Goal: Task Accomplishment & Management: Complete application form

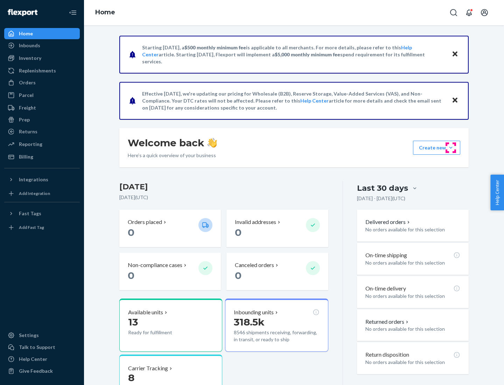
click at [451, 148] on button "Create new Create new inbound Create new order Create new product" at bounding box center [436, 148] width 47 height 14
click at [42, 45] on div "Inbounds" at bounding box center [42, 46] width 74 height 10
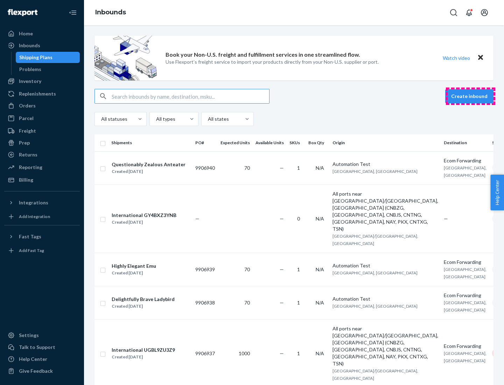
click at [470, 96] on button "Create inbound" at bounding box center [469, 96] width 48 height 14
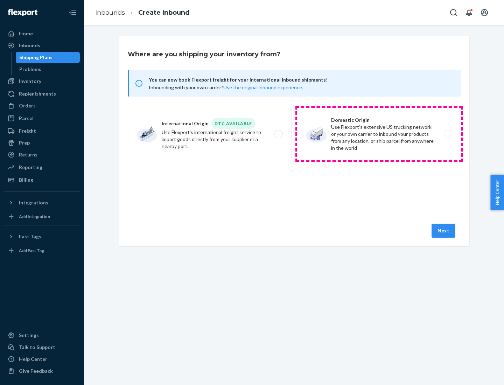
click at [379, 134] on label "Domestic Origin Use Flexport’s extensive US trucking network or your own carrie…" at bounding box center [379, 134] width 164 height 52
click at [448, 134] on input "Domestic Origin Use Flexport’s extensive US trucking network or your own carrie…" at bounding box center [450, 134] width 5 height 5
radio input "true"
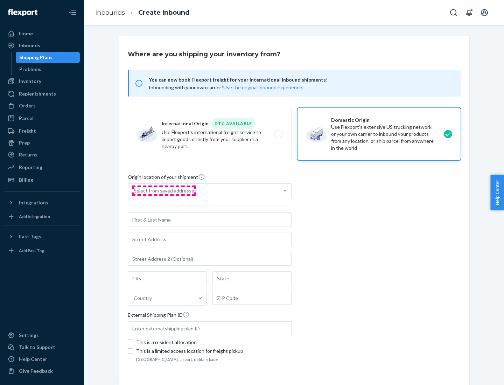
click at [163, 191] on div "Select from saved addresses" at bounding box center [165, 190] width 63 height 7
click at [134, 191] on input "Select from saved addresses" at bounding box center [134, 190] width 1 height 7
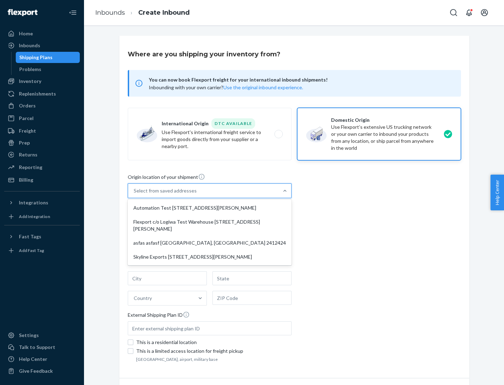
scroll to position [3, 0]
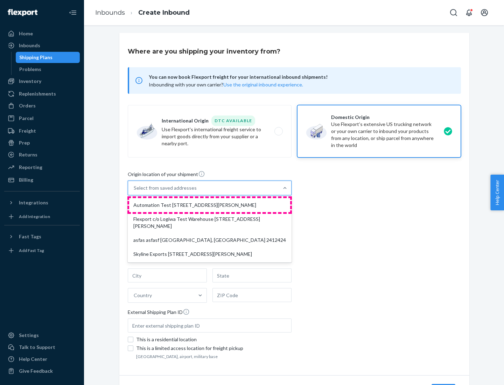
click at [210, 205] on div "Automation Test [STREET_ADDRESS][PERSON_NAME]" at bounding box center [209, 205] width 161 height 14
click at [134, 191] on input "option Automation Test [STREET_ADDRESS][PERSON_NAME] focused, 1 of 4. 4 results…" at bounding box center [134, 187] width 1 height 7
type input "Automation Test"
type input "9th Floor"
type input "[GEOGRAPHIC_DATA]"
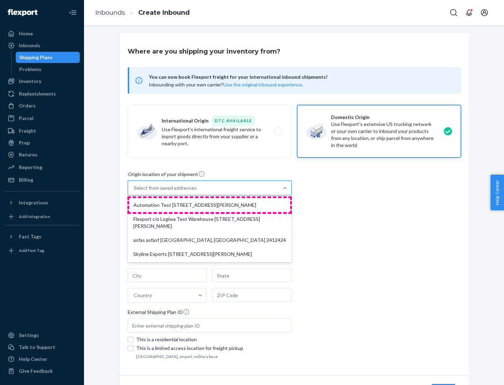
type input "CA"
type input "94104"
type input "[STREET_ADDRESS][PERSON_NAME]"
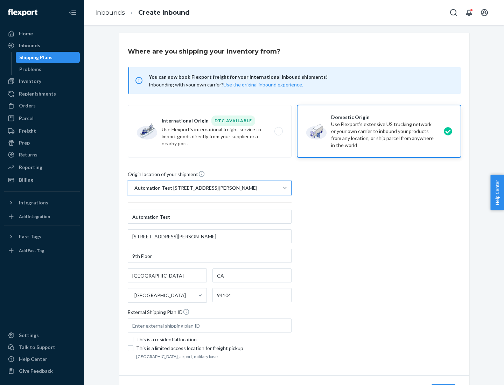
scroll to position [41, 0]
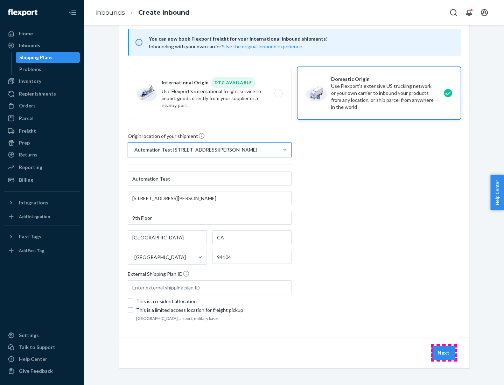
click at [444, 353] on button "Next" at bounding box center [443, 353] width 24 height 14
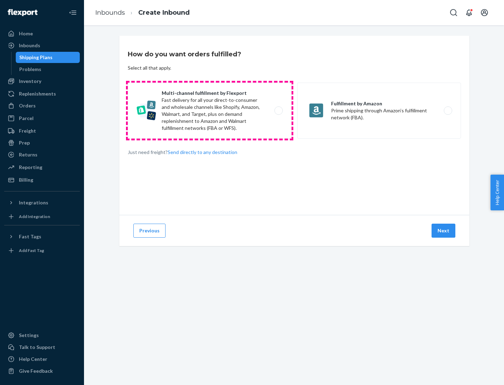
click at [210, 111] on label "Multi-channel fulfillment by Flexport Fast delivery for all your direct-to-cons…" at bounding box center [210, 111] width 164 height 56
click at [278, 111] on input "Multi-channel fulfillment by Flexport Fast delivery for all your direct-to-cons…" at bounding box center [280, 110] width 5 height 5
radio input "true"
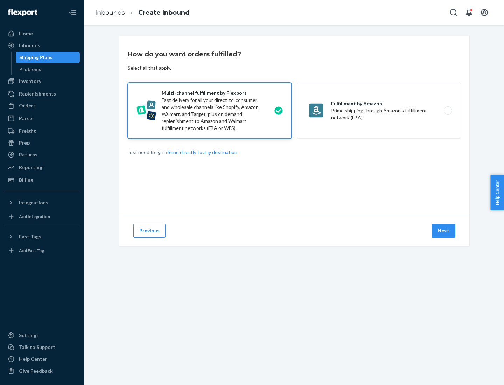
click at [444, 231] on button "Next" at bounding box center [443, 231] width 24 height 14
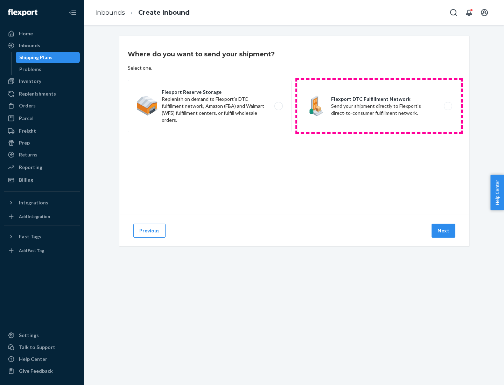
click at [379, 106] on label "Flexport DTC Fulfillment Network Send your shipment directly to Flexport's dire…" at bounding box center [379, 106] width 164 height 52
click at [448, 106] on input "Flexport DTC Fulfillment Network Send your shipment directly to Flexport's dire…" at bounding box center [450, 106] width 5 height 5
radio input "true"
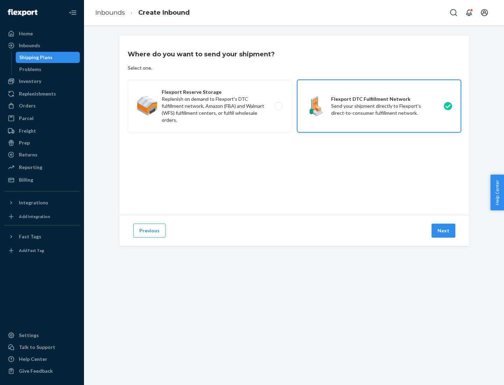
click at [444, 231] on button "Next" at bounding box center [443, 231] width 24 height 14
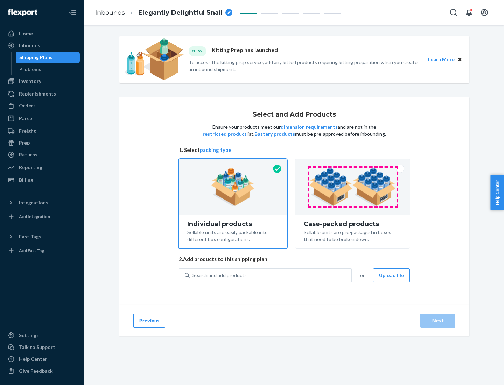
click at [353, 187] on img at bounding box center [352, 187] width 87 height 38
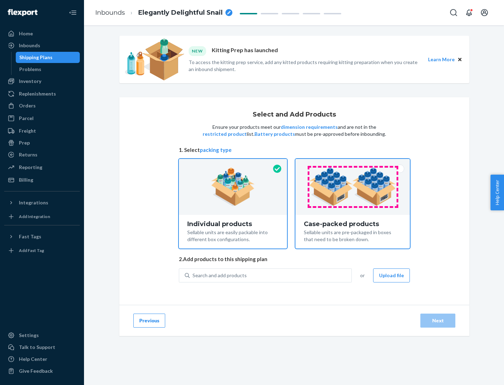
click at [353, 163] on input "Case-packed products Sellable units are pre-packaged in boxes that need to be b…" at bounding box center [352, 161] width 5 height 5
radio input "true"
radio input "false"
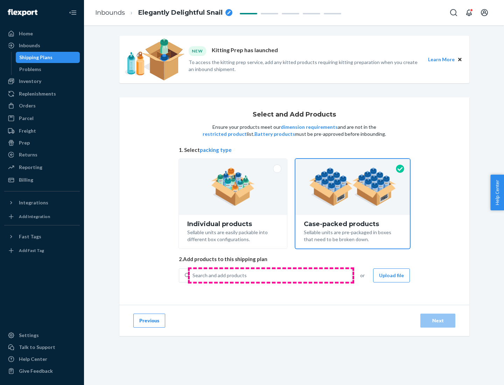
click at [271, 275] on div "Search and add products" at bounding box center [271, 275] width 162 height 13
click at [193, 275] on input "Search and add products" at bounding box center [192, 275] width 1 height 7
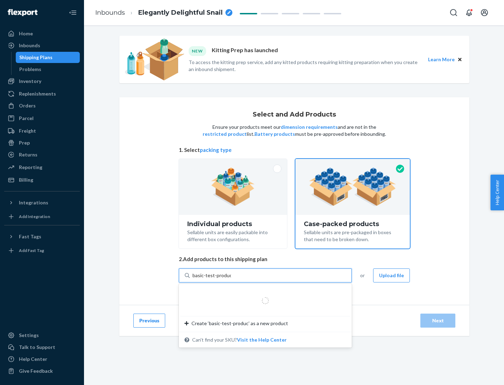
type input "basic-test-product-1"
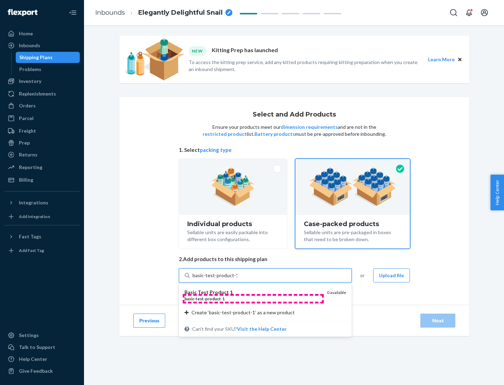
click at [253, 299] on div "basic - test - product - 1" at bounding box center [252, 299] width 137 height 6
click at [237, 279] on input "basic-test-product-1" at bounding box center [214, 275] width 45 height 7
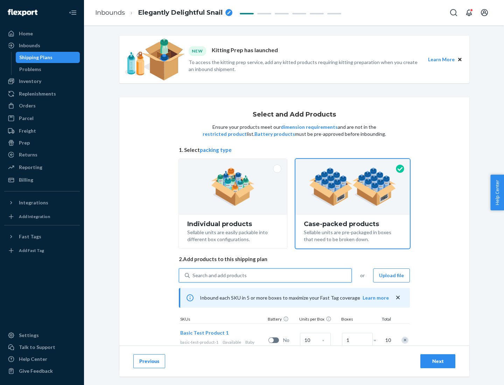
scroll to position [25, 0]
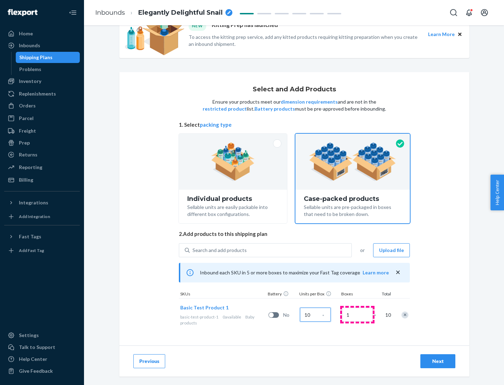
type input "10"
type input "7"
click at [438, 361] on div "Next" at bounding box center [437, 361] width 23 height 7
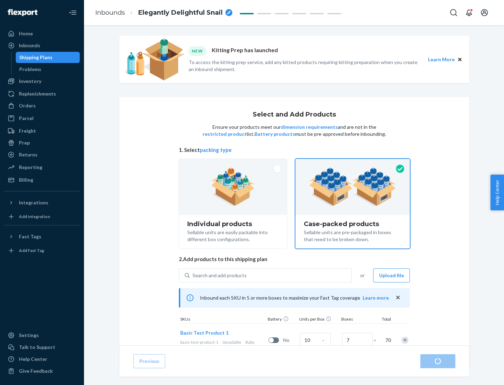
radio input "true"
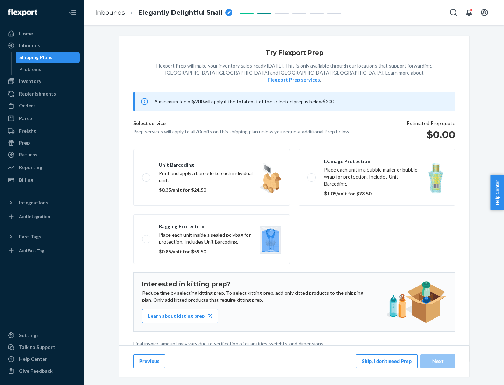
scroll to position [2, 0]
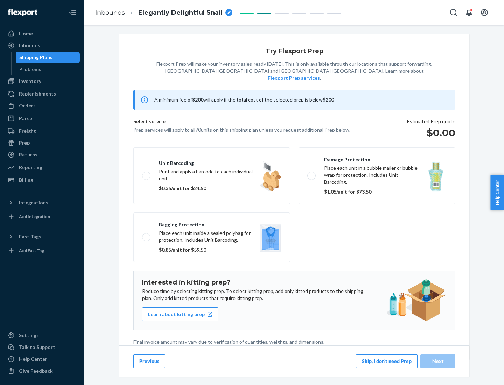
click at [212, 223] on label "Bagging protection Place each unit inside a sealed polybag for protection. Incl…" at bounding box center [211, 237] width 157 height 50
click at [147, 235] on input "Bagging protection Place each unit inside a sealed polybag for protection. Incl…" at bounding box center [144, 237] width 5 height 5
checkbox input "true"
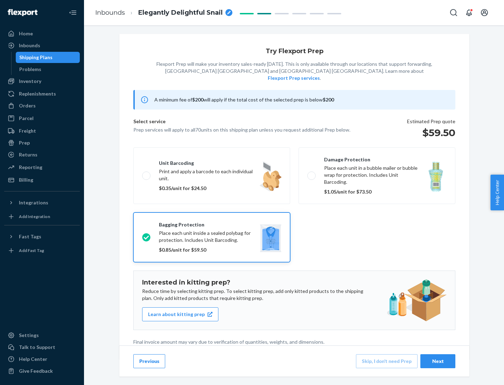
click at [438, 361] on div "Next" at bounding box center [437, 361] width 23 height 7
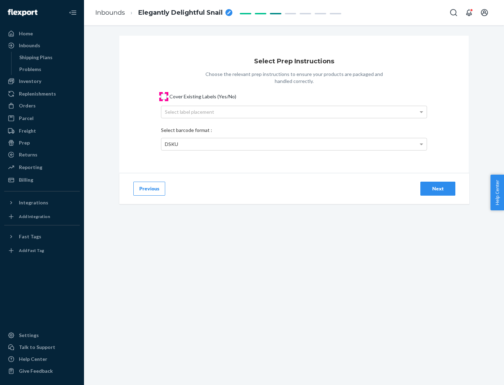
click at [164, 96] on input "Cover Existing Labels (Yes/No)" at bounding box center [164, 97] width 6 height 6
checkbox input "true"
click at [294, 112] on div "Select label placement" at bounding box center [293, 112] width 265 height 12
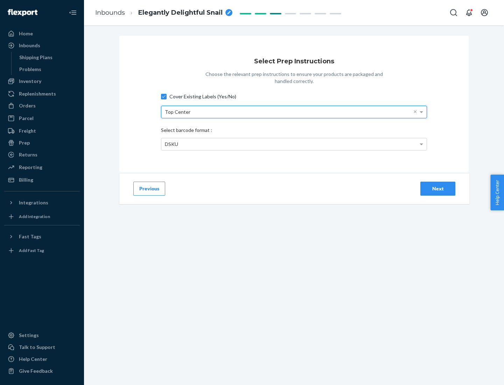
click at [294, 144] on div "DSKU" at bounding box center [293, 144] width 265 height 12
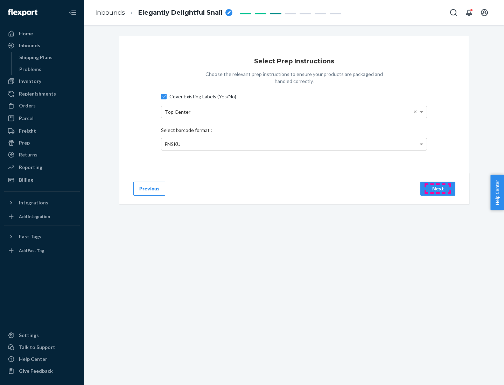
click at [438, 188] on div "Next" at bounding box center [437, 188] width 23 height 7
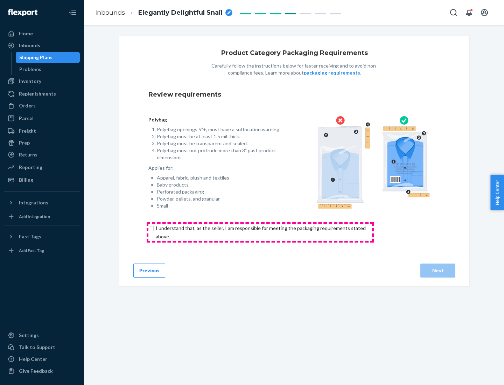
click at [260, 232] on input "checkbox" at bounding box center [264, 232] width 233 height 17
checkbox input "true"
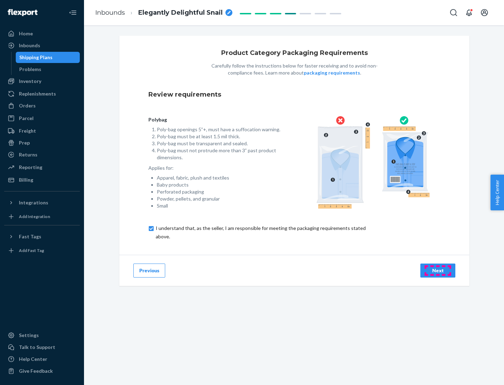
click at [438, 270] on div "Next" at bounding box center [437, 270] width 23 height 7
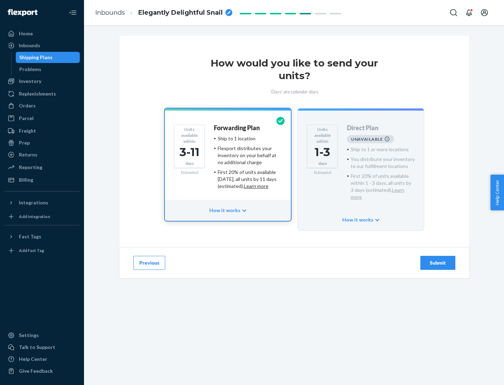
click at [237, 128] on h4 "Forwarding Plan" at bounding box center [237, 128] width 46 height 7
click at [438, 259] on div "Submit" at bounding box center [437, 262] width 23 height 7
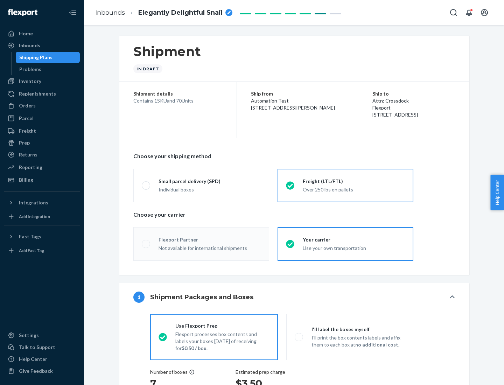
radio input "true"
radio input "false"
radio input "true"
radio input "false"
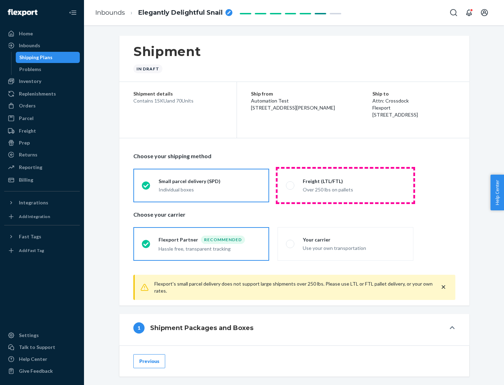
click at [345, 185] on div "Over 250 lbs on pallets" at bounding box center [354, 189] width 102 height 8
click at [290, 185] on input "Freight (LTL/FTL) Over 250 lbs on pallets" at bounding box center [288, 185] width 5 height 5
radio input "true"
radio input "false"
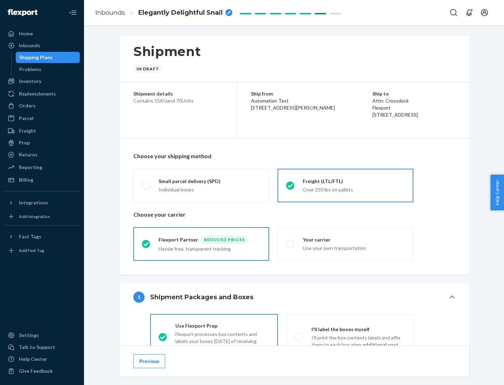
scroll to position [39, 0]
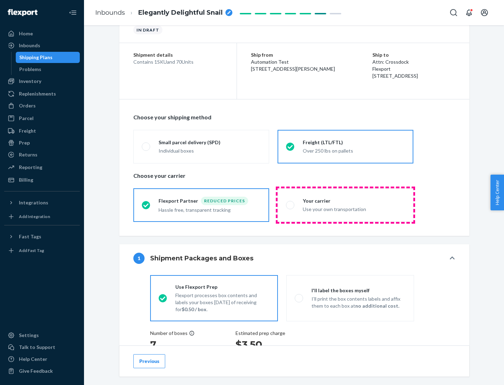
click at [345, 205] on div "Use your own transportation" at bounding box center [354, 208] width 102 height 8
click at [290, 205] on input "Your carrier Use your own transportation" at bounding box center [288, 205] width 5 height 5
radio input "true"
radio input "false"
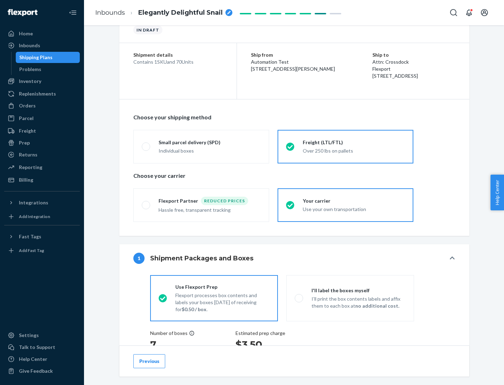
scroll to position [132, 0]
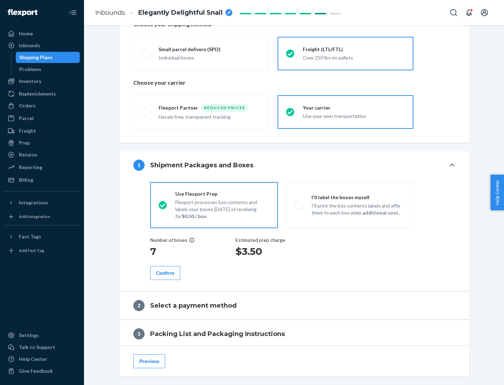
click at [350, 205] on p "I’ll print the box contents labels and affix them to each box at no additional …" at bounding box center [358, 209] width 94 height 14
click at [299, 205] on input "I'll label the boxes myself I’ll print the box contents labels and affix them t…" at bounding box center [297, 205] width 5 height 5
radio input "true"
radio input "false"
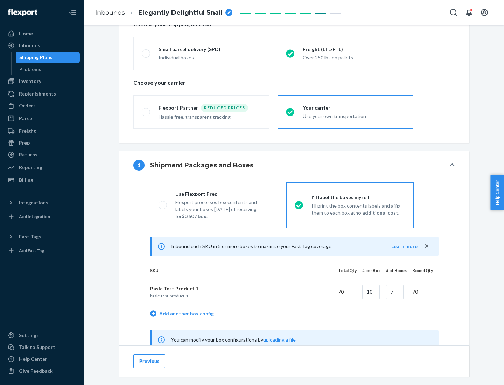
scroll to position [219, 0]
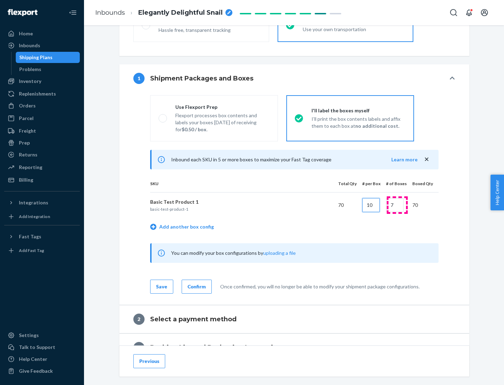
type input "10"
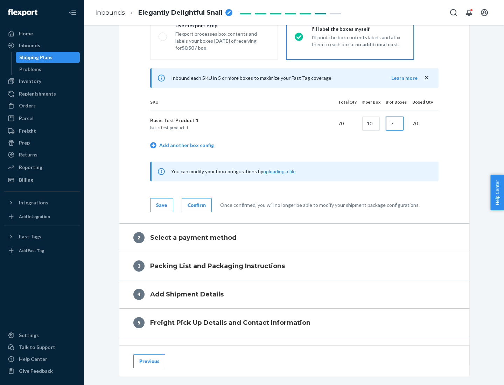
type input "7"
click at [196, 205] on div "Confirm" at bounding box center [197, 205] width 18 height 7
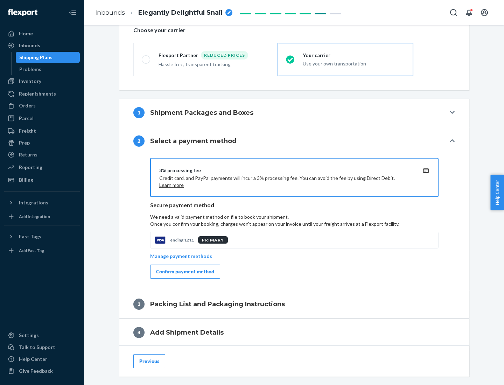
scroll to position [251, 0]
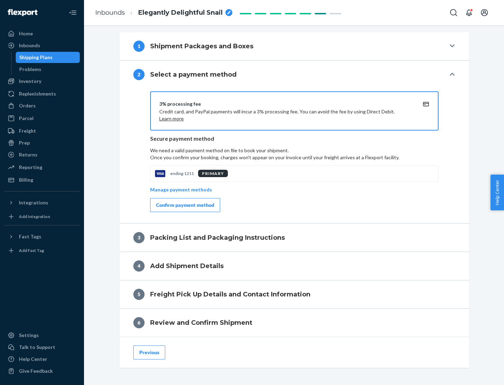
click at [184, 205] on div "Confirm payment method" at bounding box center [185, 205] width 58 height 7
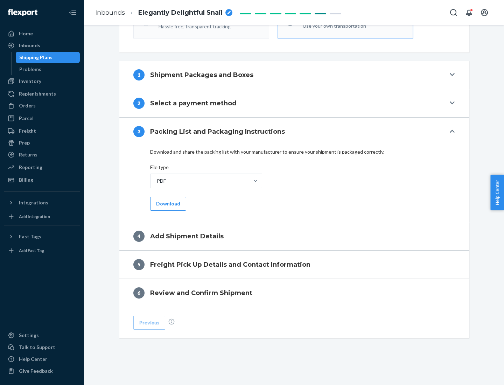
scroll to position [221, 0]
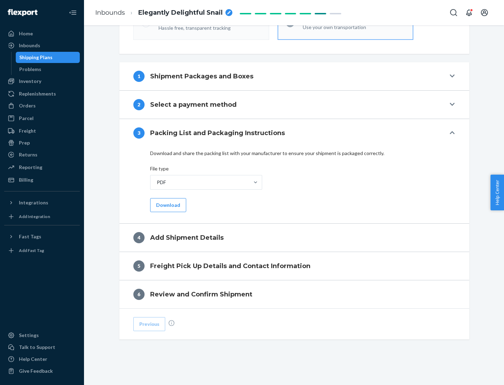
click at [167, 205] on button "Download" at bounding box center [168, 205] width 36 height 14
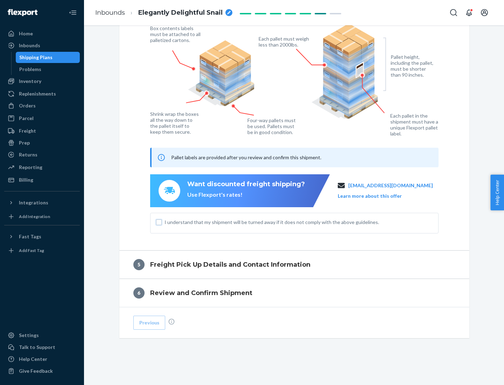
click at [159, 222] on input "I understand that my shipment will be turned away if it does not comply with th…" at bounding box center [159, 222] width 6 height 6
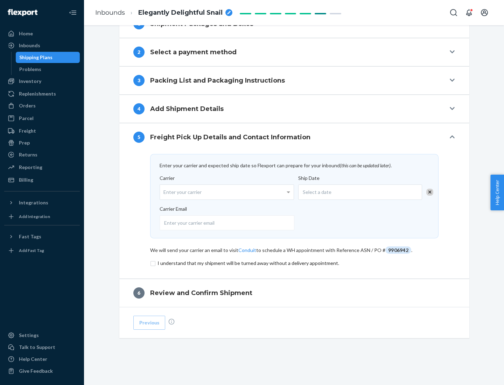
scroll to position [273, 0]
click at [294, 263] on input "checkbox" at bounding box center [294, 263] width 288 height 8
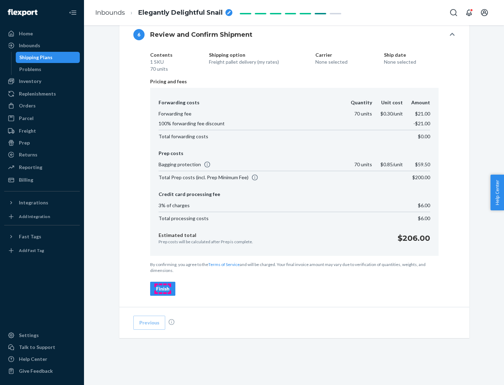
click at [163, 289] on div "Finish" at bounding box center [162, 288] width 13 height 7
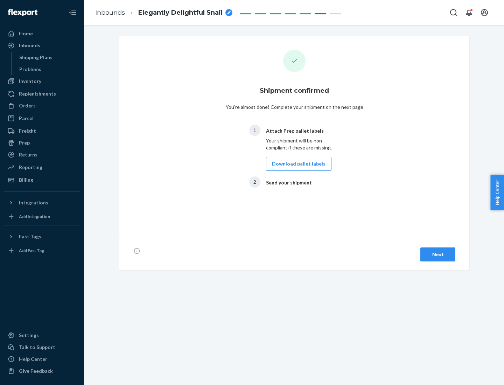
click at [297, 164] on button "Download pallet labels" at bounding box center [298, 164] width 65 height 14
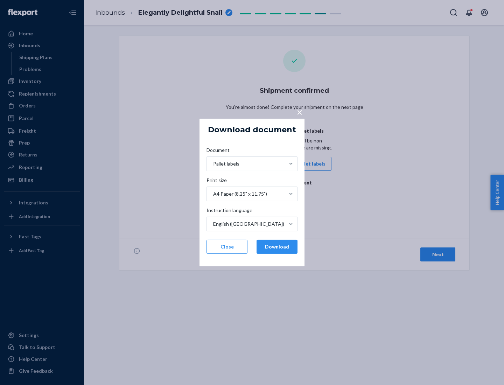
click at [277, 247] on button "Download" at bounding box center [277, 247] width 41 height 14
click at [299, 112] on span "×" at bounding box center [300, 112] width 6 height 12
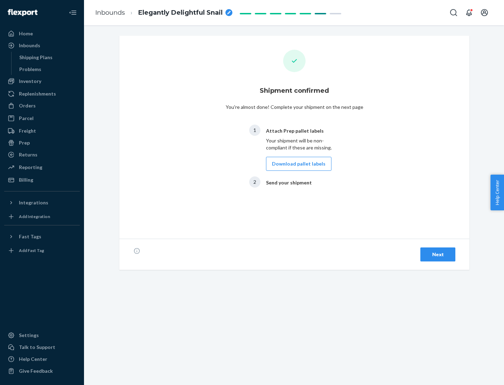
click at [438, 254] on div "Next" at bounding box center [437, 254] width 23 height 7
